Goal: Task Accomplishment & Management: Use online tool/utility

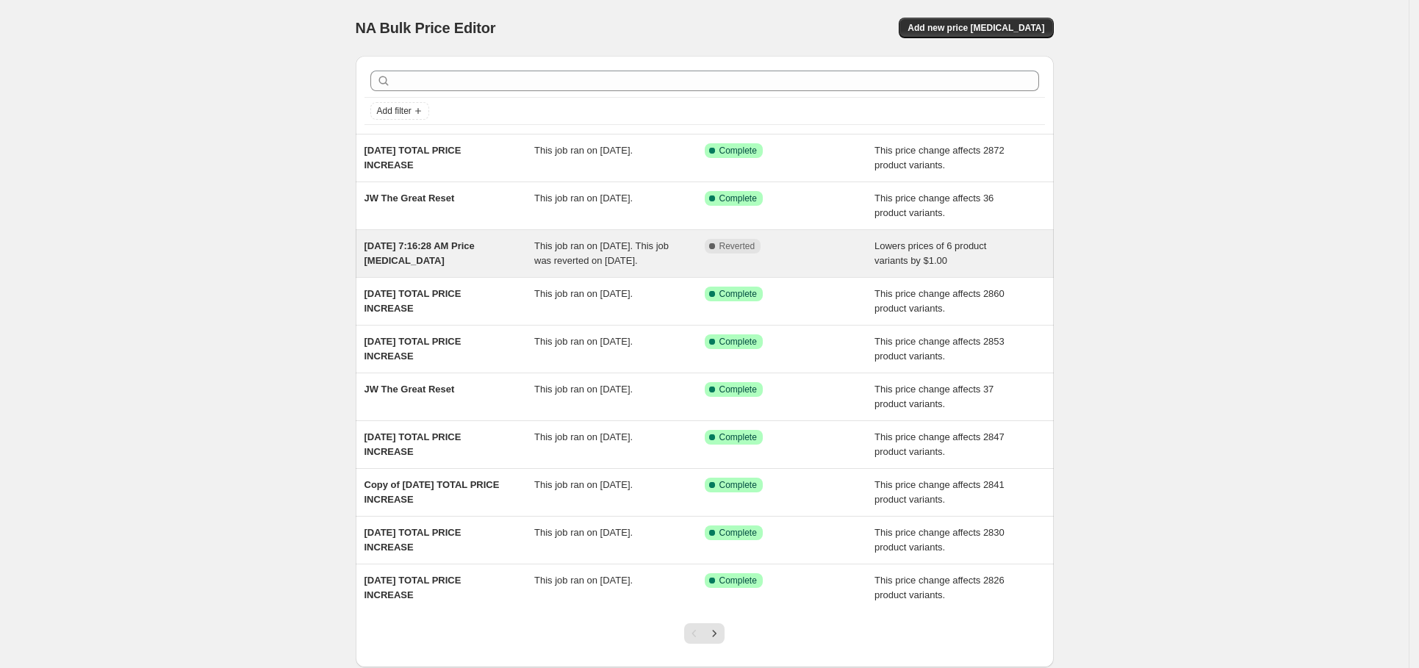
click at [496, 263] on div "[DATE] 7:16:28 AM Price [MEDICAL_DATA]" at bounding box center [450, 253] width 171 height 29
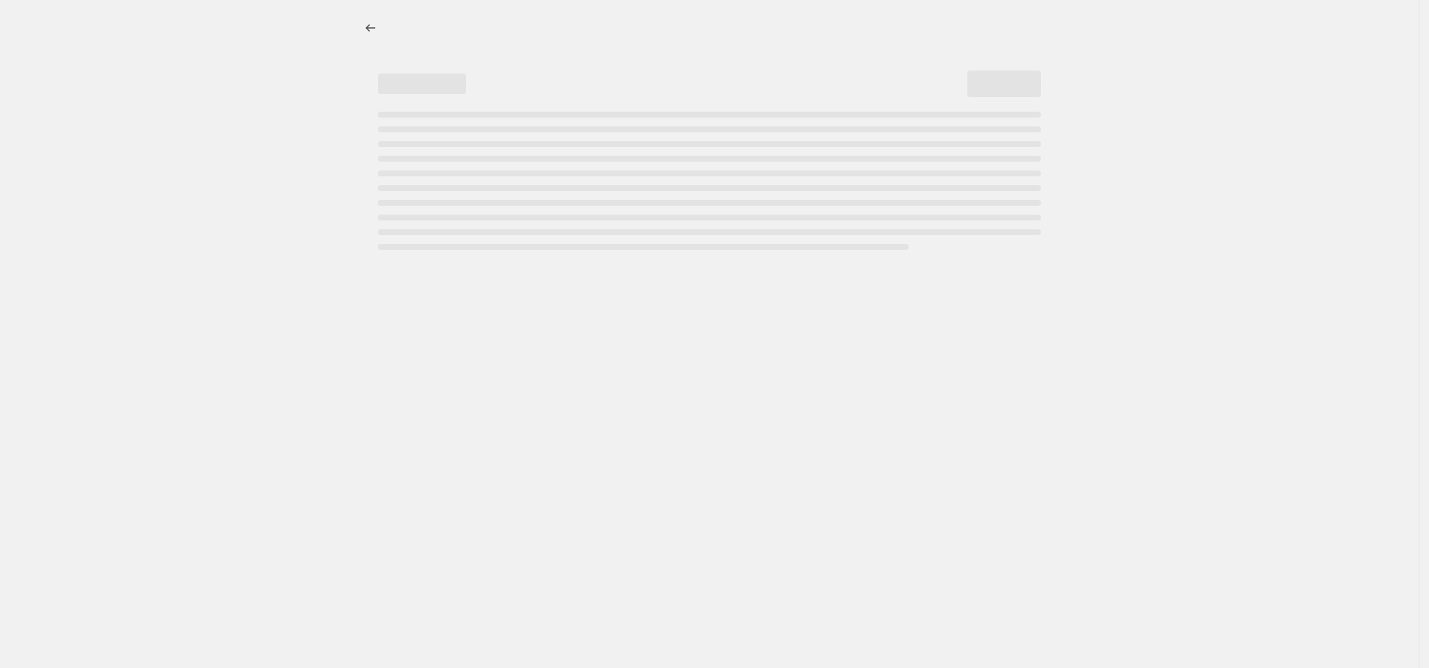
select select "by"
select select "no_change"
select select "collection"
select select "product_type"
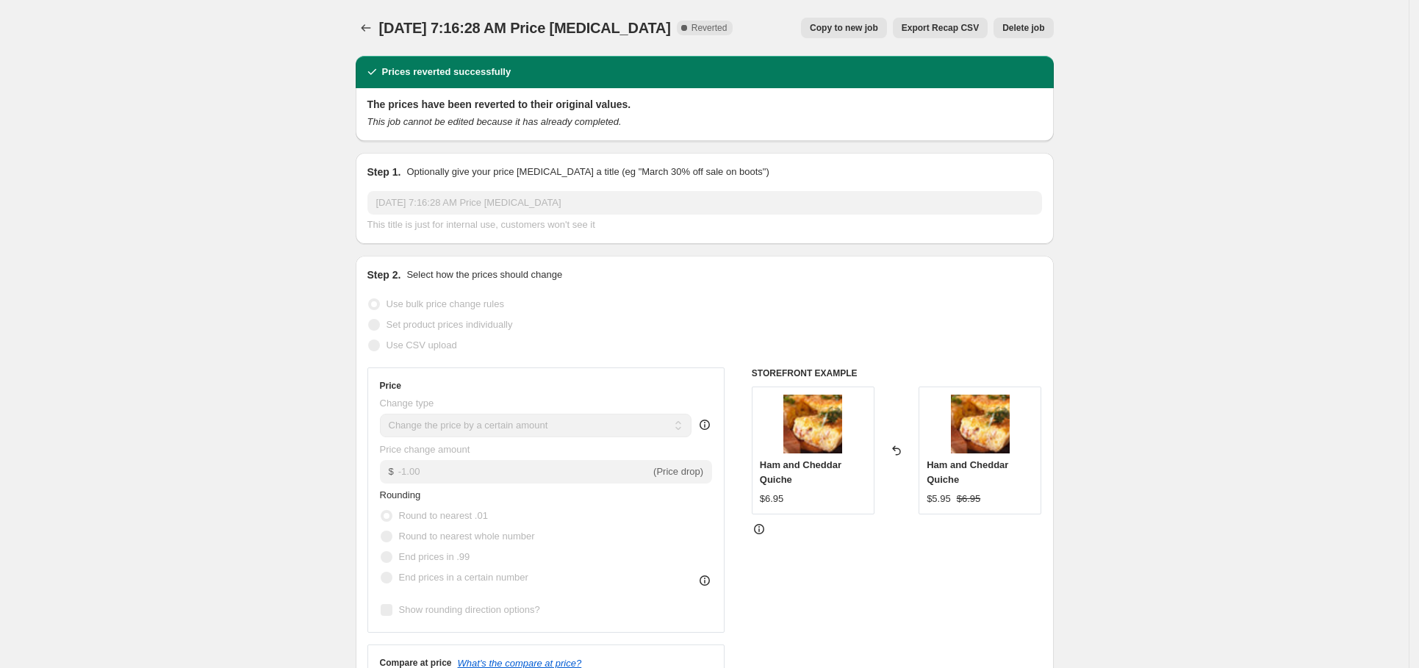
click at [867, 26] on span "Copy to new job" at bounding box center [844, 28] width 68 height 12
select select "by"
select select "no_change"
select select "collection"
select select "product_type"
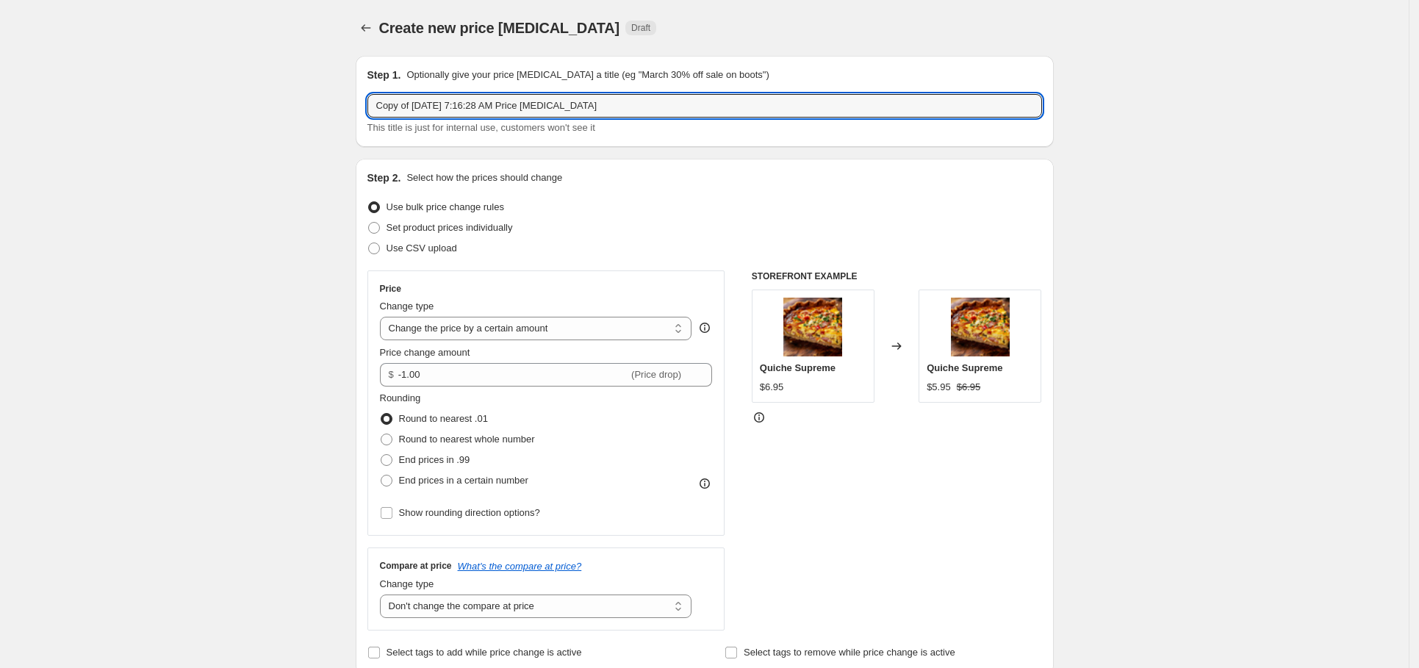
drag, startPoint x: 639, startPoint y: 98, endPoint x: 243, endPoint y: 99, distance: 396.1
type input "JW"
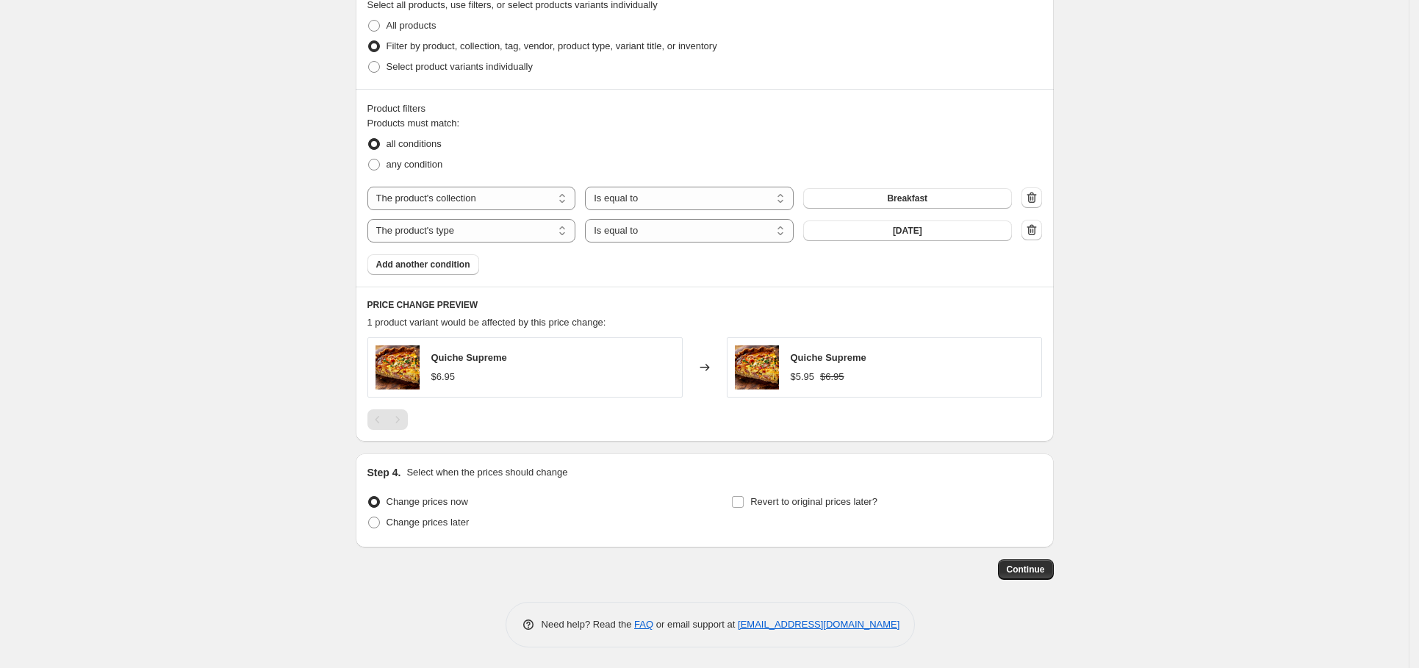
scroll to position [732, 0]
click at [939, 230] on button "[DATE]" at bounding box center [907, 229] width 209 height 21
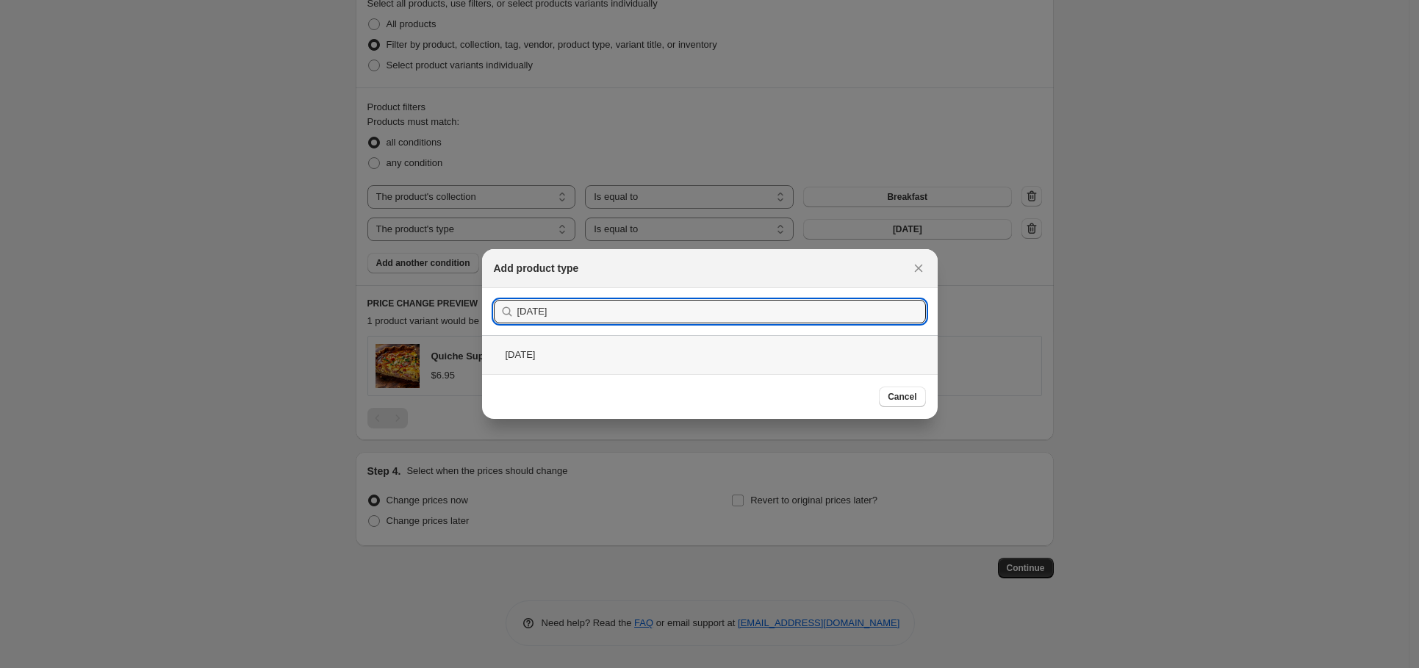
type input "[DATE]"
click at [629, 348] on div "[DATE]" at bounding box center [710, 354] width 456 height 39
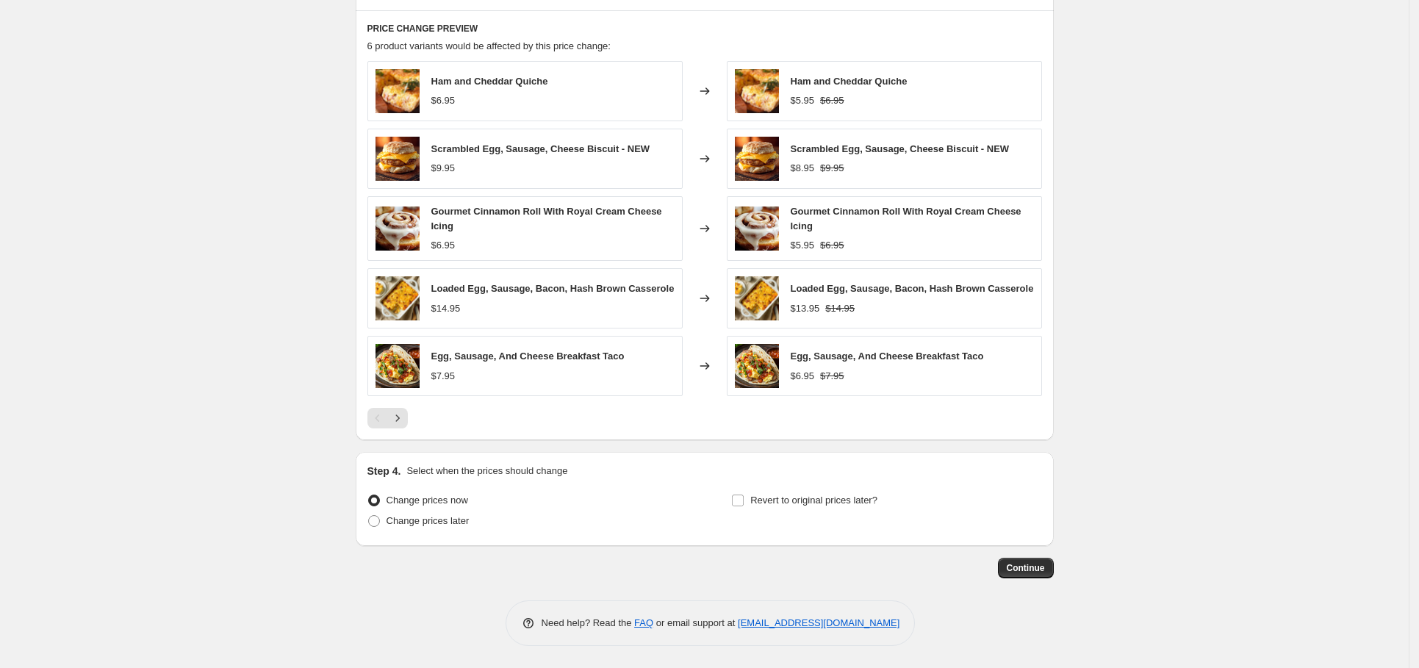
scroll to position [1013, 0]
click at [405, 417] on icon "Next" at bounding box center [397, 418] width 15 height 15
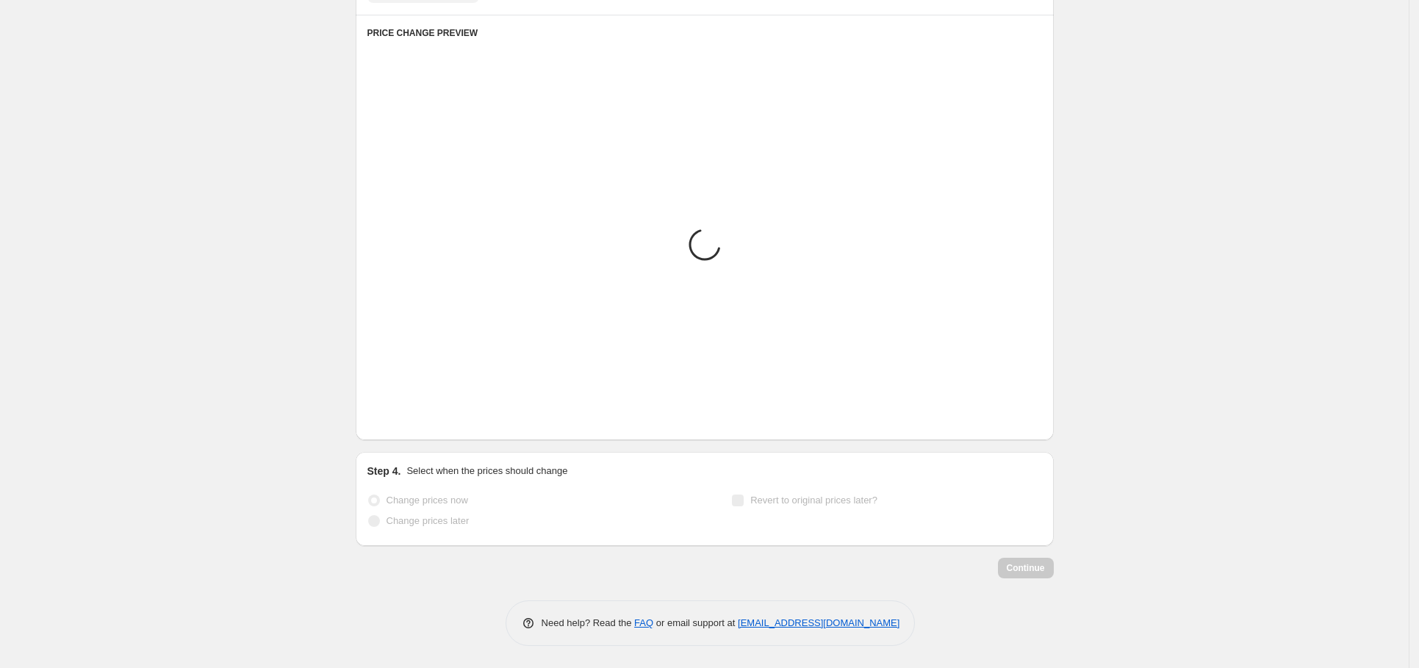
scroll to position [732, 0]
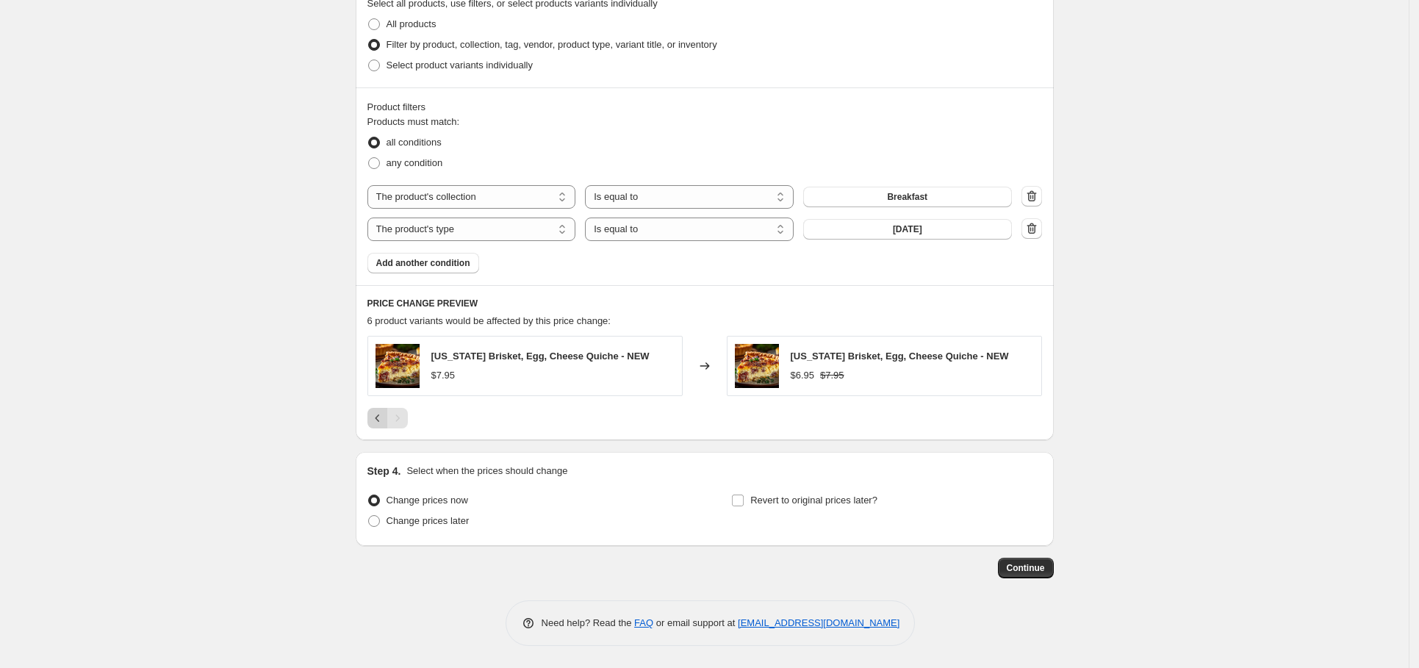
click at [381, 418] on icon "Previous" at bounding box center [377, 418] width 15 height 15
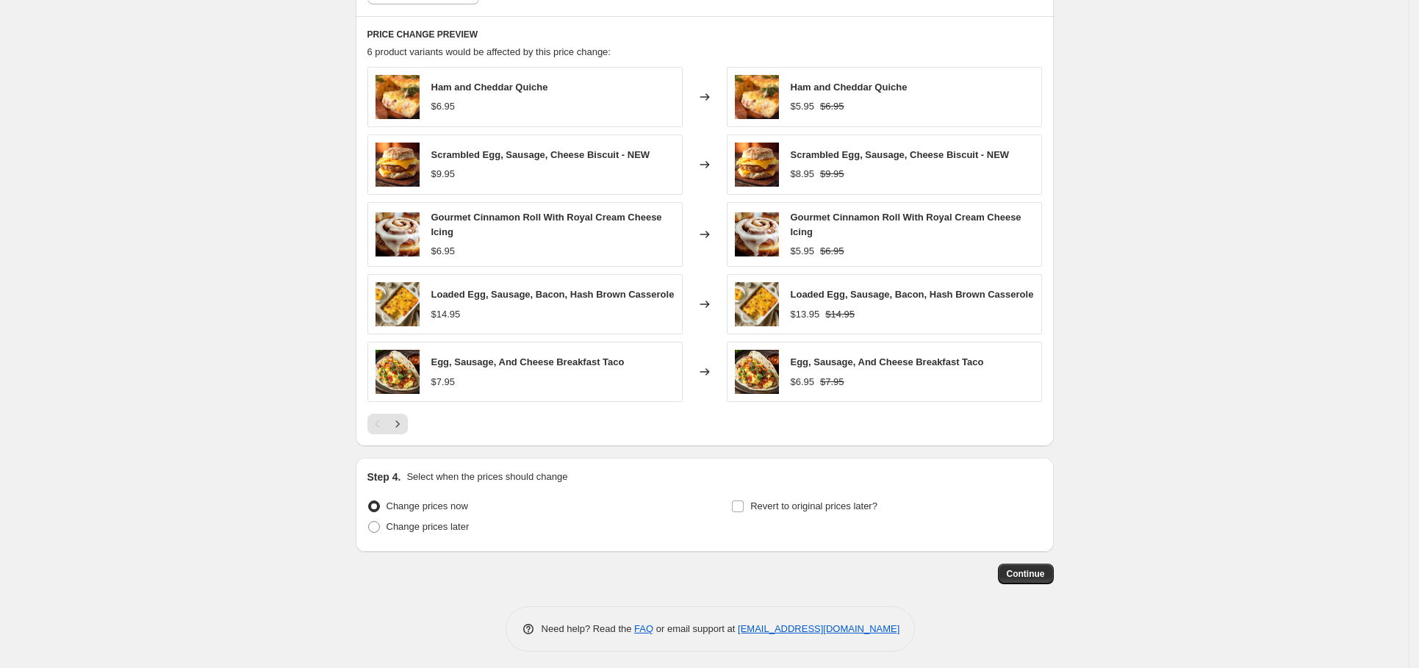
scroll to position [1013, 0]
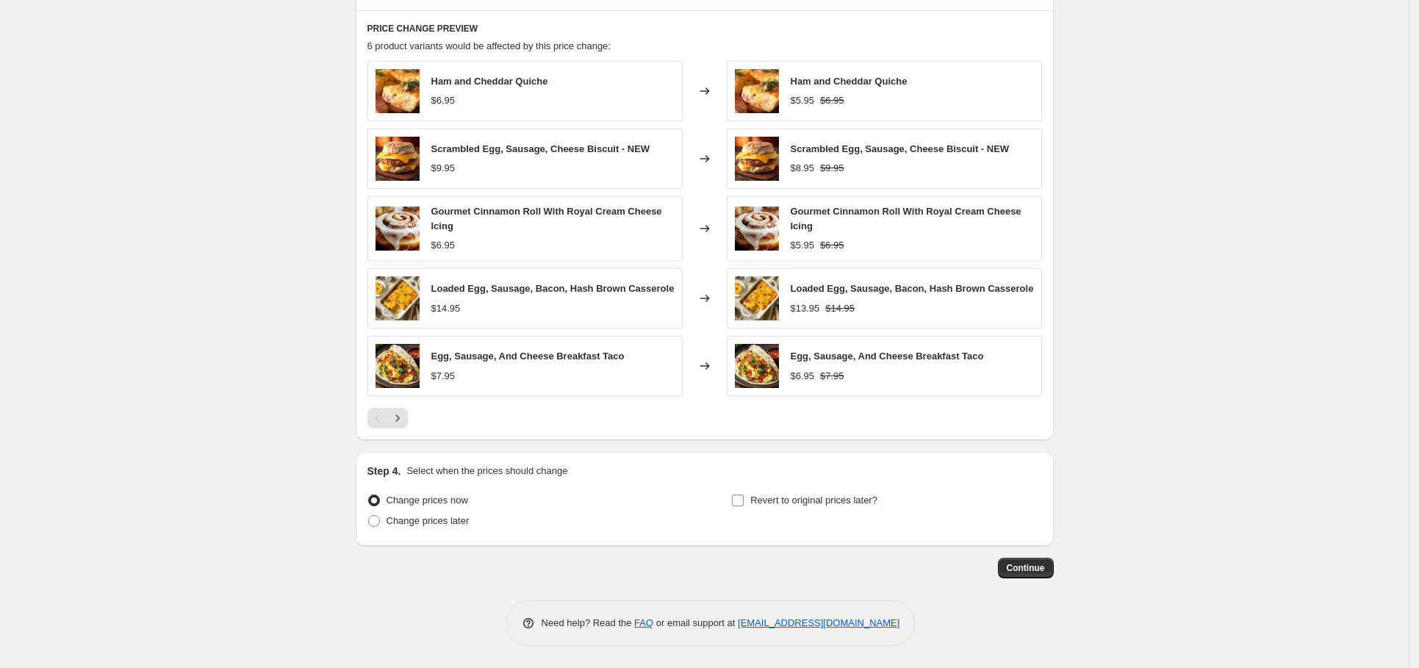
click at [764, 502] on span "Revert to original prices later?" at bounding box center [813, 500] width 127 height 11
click at [744, 502] on input "Revert to original prices later?" at bounding box center [738, 501] width 12 height 12
checkbox input "true"
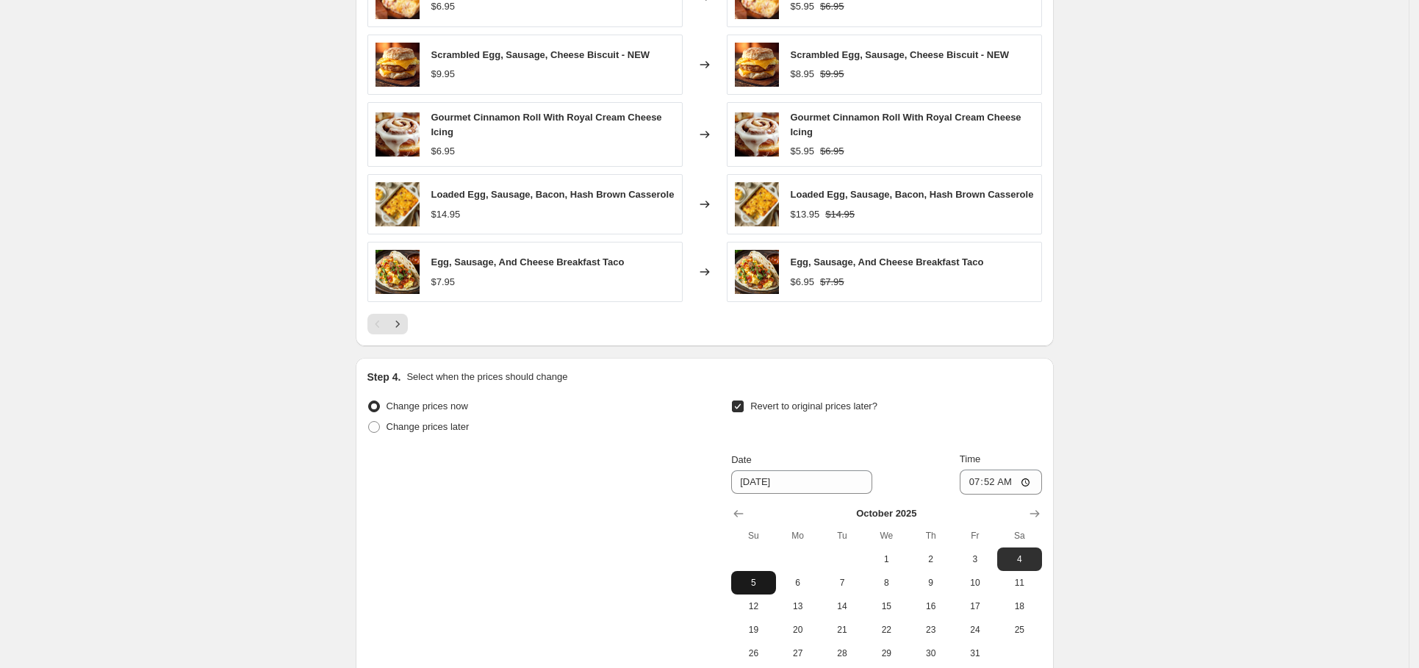
scroll to position [1098, 0]
click at [769, 588] on span "5" at bounding box center [753, 582] width 32 height 12
type input "[DATE]"
click at [969, 494] on input "07:52" at bounding box center [1001, 481] width 82 height 25
type input "06:52"
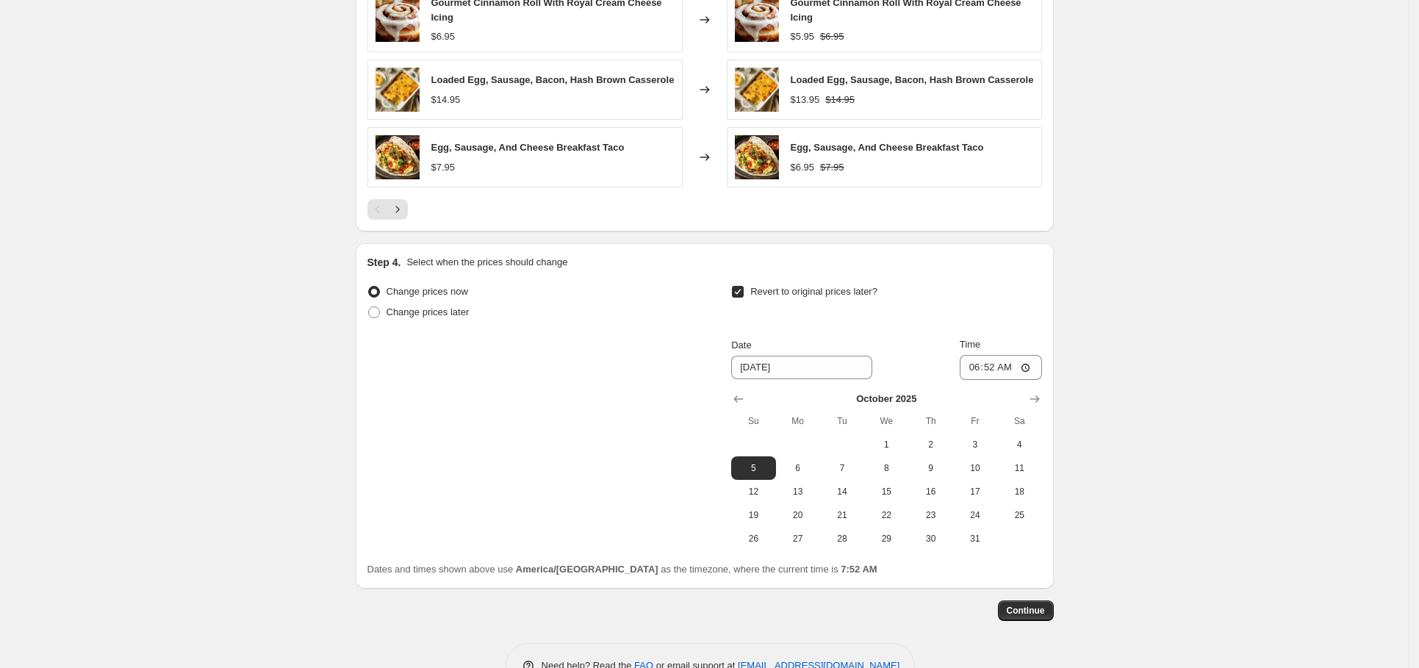
scroll to position [1264, 0]
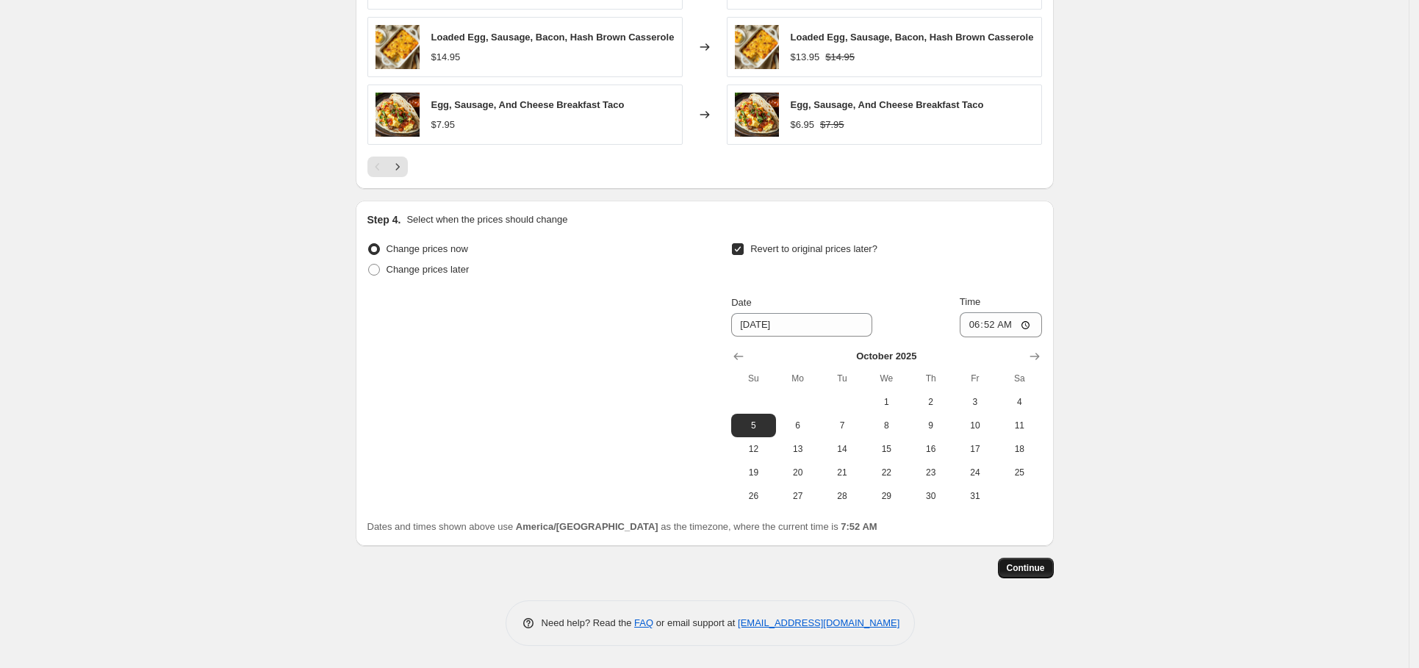
click at [1034, 572] on span "Continue" at bounding box center [1026, 568] width 38 height 12
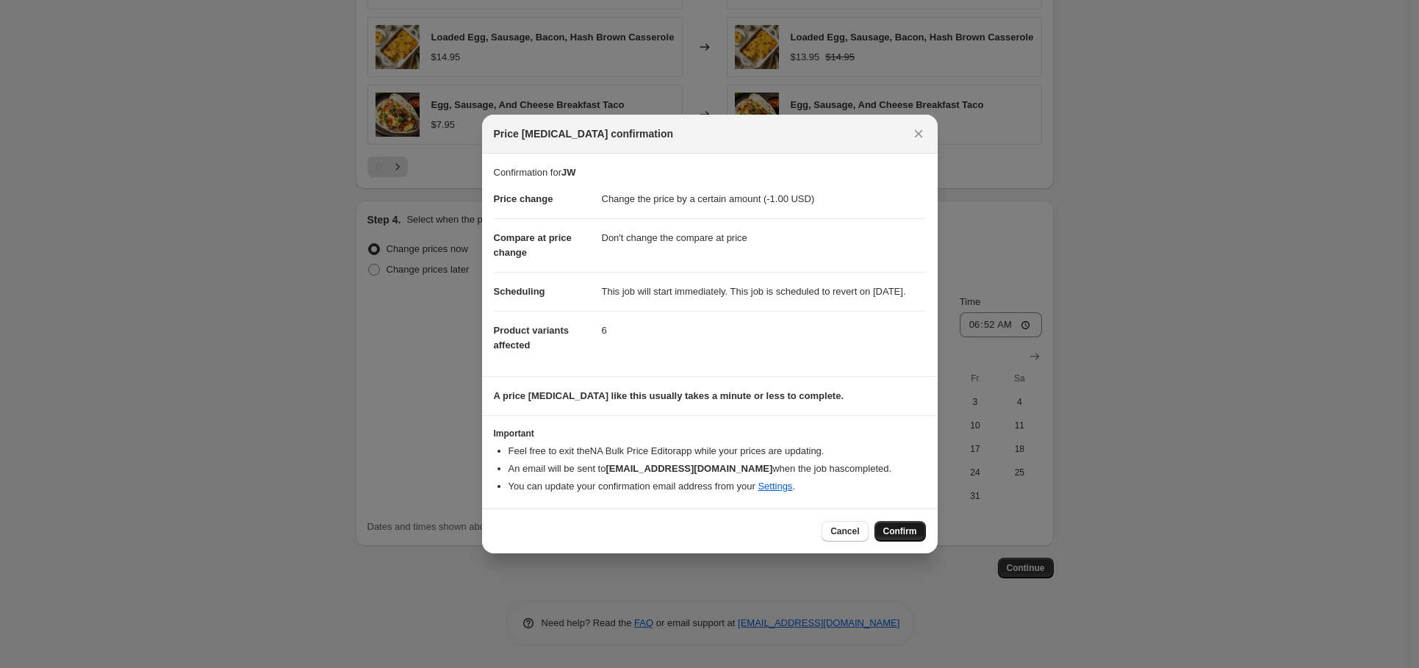
click at [893, 533] on button "Confirm" at bounding box center [900, 531] width 51 height 21
type input "JW"
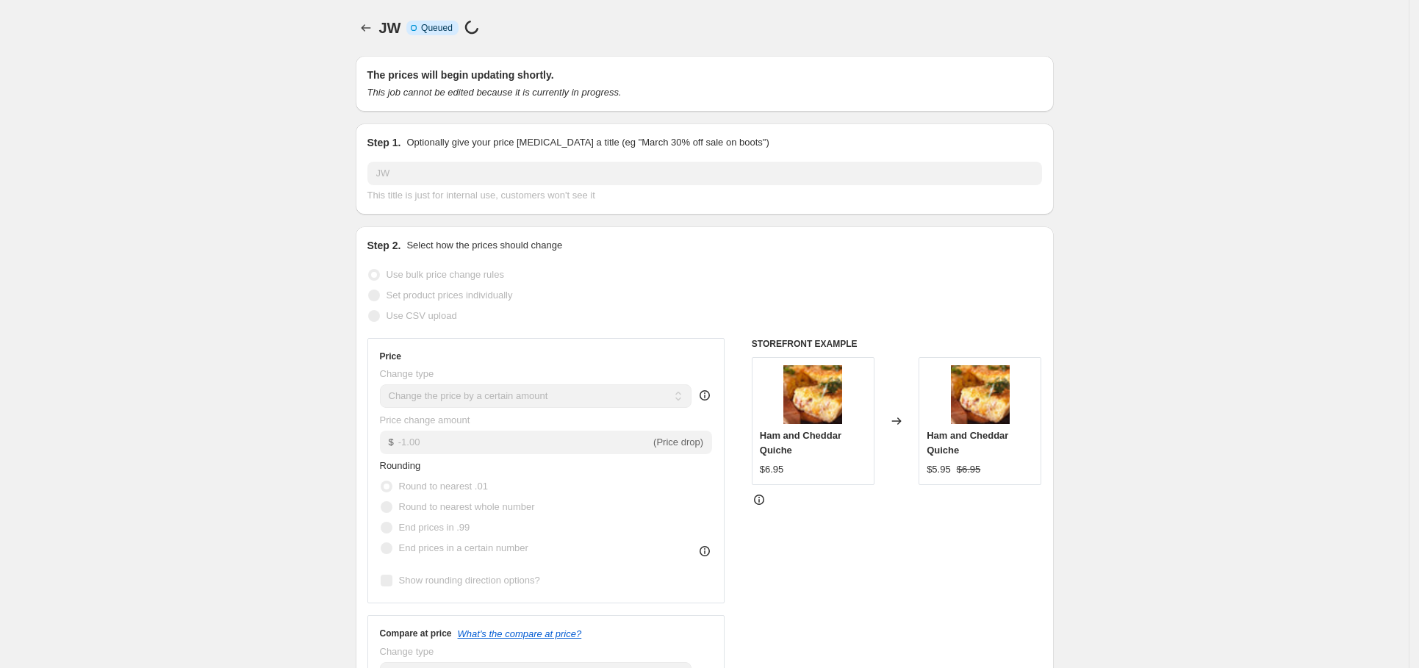
scroll to position [1264, 0]
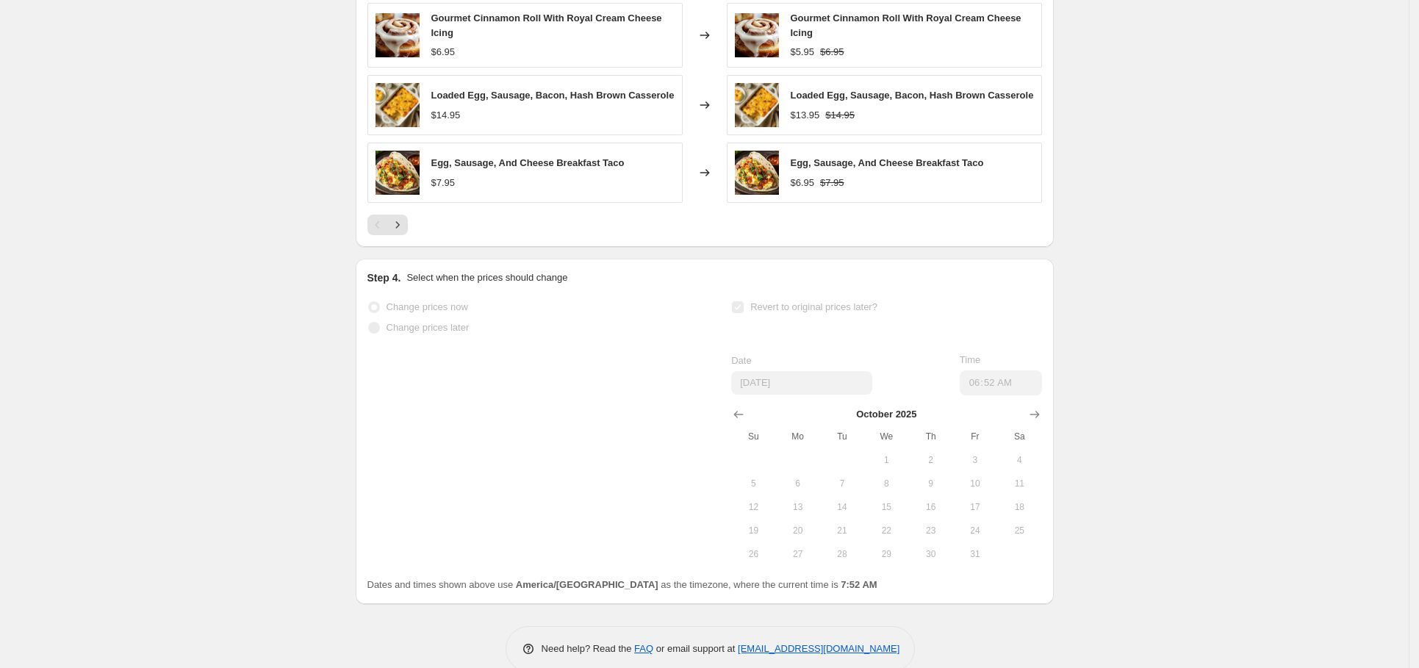
select select "by"
select select "no_change"
select select "collection"
select select "product_type"
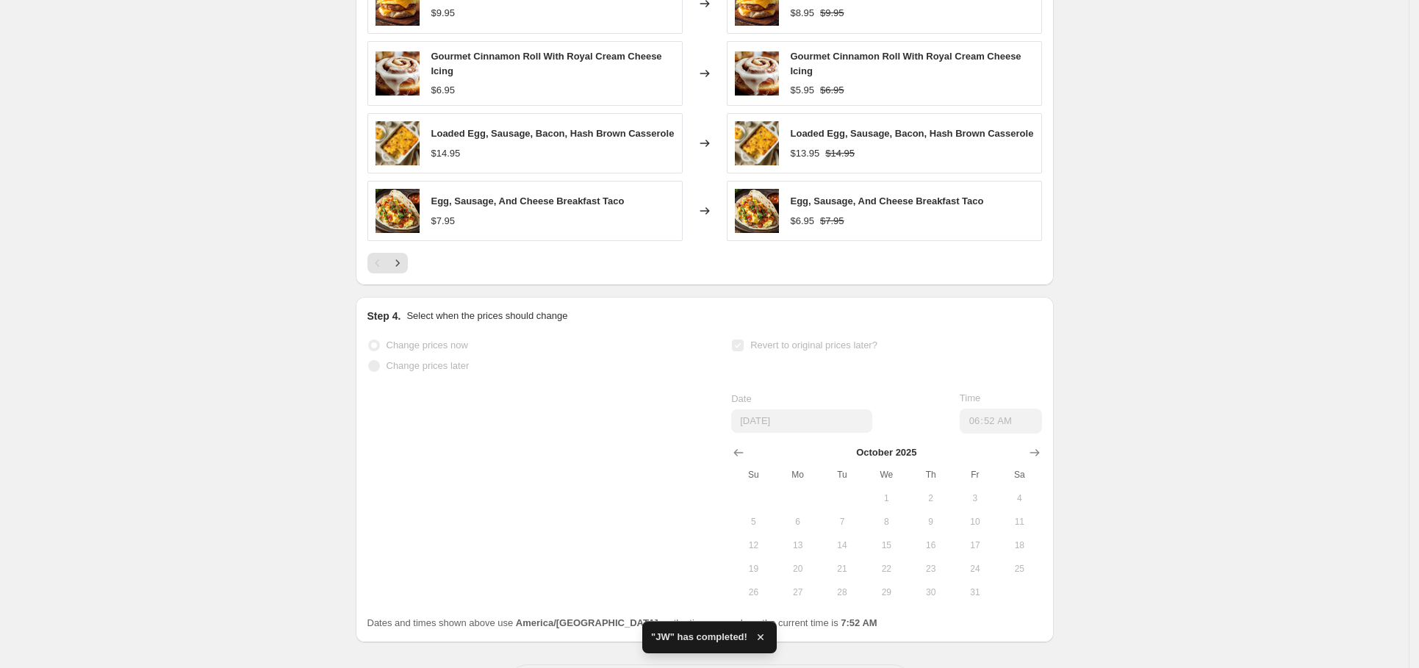
scroll to position [0, 0]
